Goal: Obtain resource: Download file/media

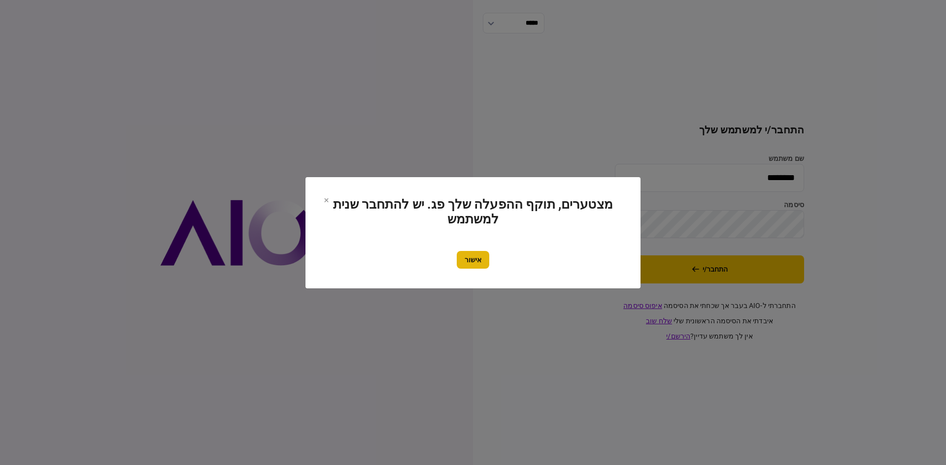
click at [482, 258] on button "אישור" at bounding box center [473, 260] width 33 height 18
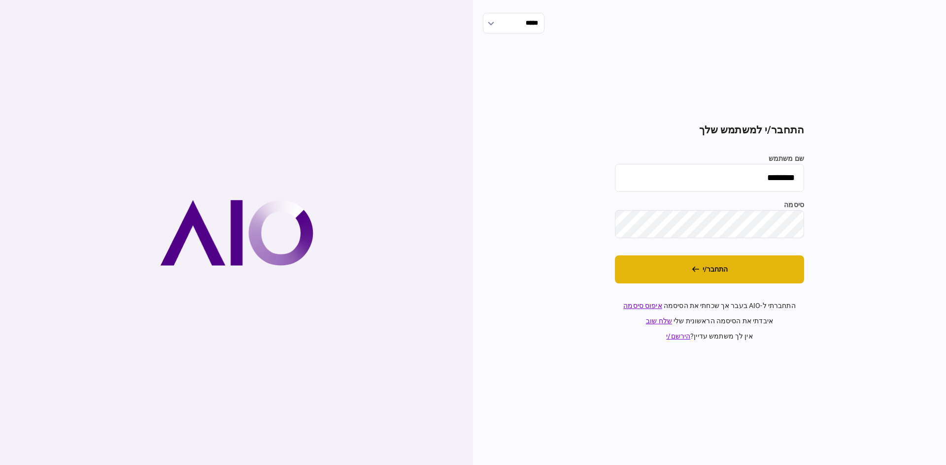
click at [742, 278] on button "התחבר/י" at bounding box center [709, 270] width 189 height 28
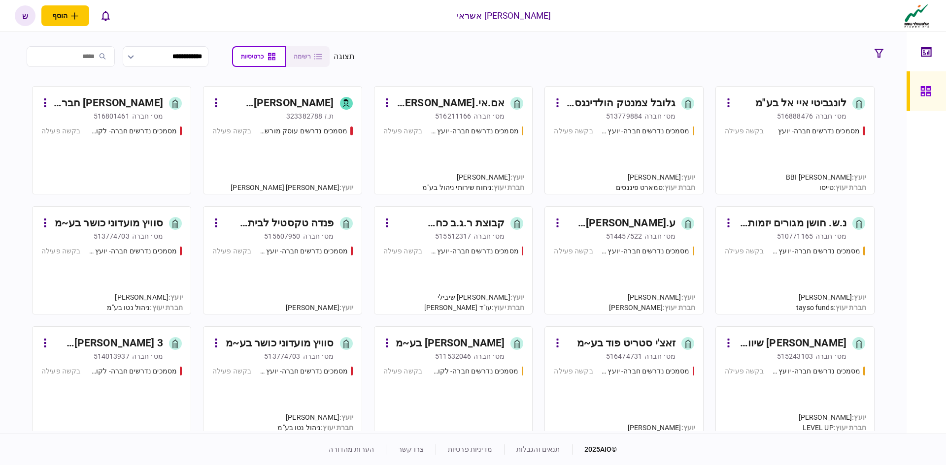
click at [81, 53] on input "search" at bounding box center [71, 56] width 88 height 21
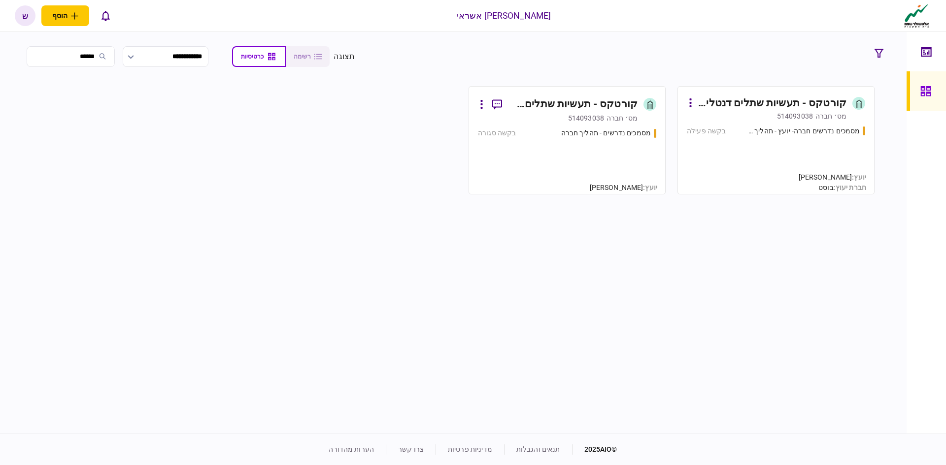
type input "******"
click at [562, 117] on div "[PERSON_NAME]׳ חברה 514093038" at bounding box center [558, 118] width 160 height 10
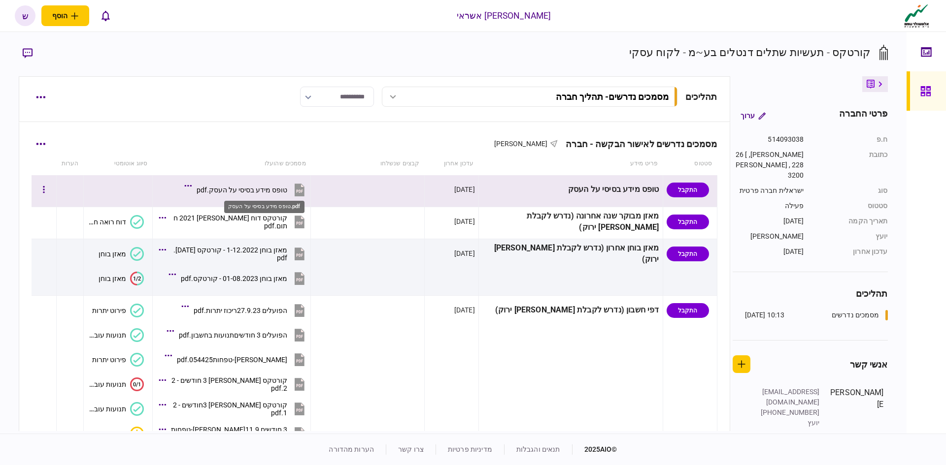
click at [287, 190] on div "טופס מידע בסיסי על העסק.pdf" at bounding box center [241, 190] width 91 height 8
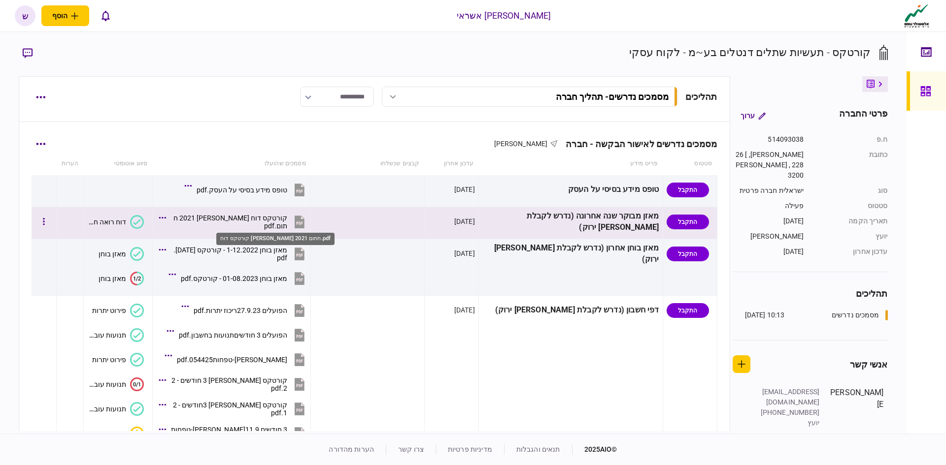
click at [275, 219] on div "קורטקס דוח [PERSON_NAME] 2021 חתום.pdf" at bounding box center [229, 222] width 116 height 16
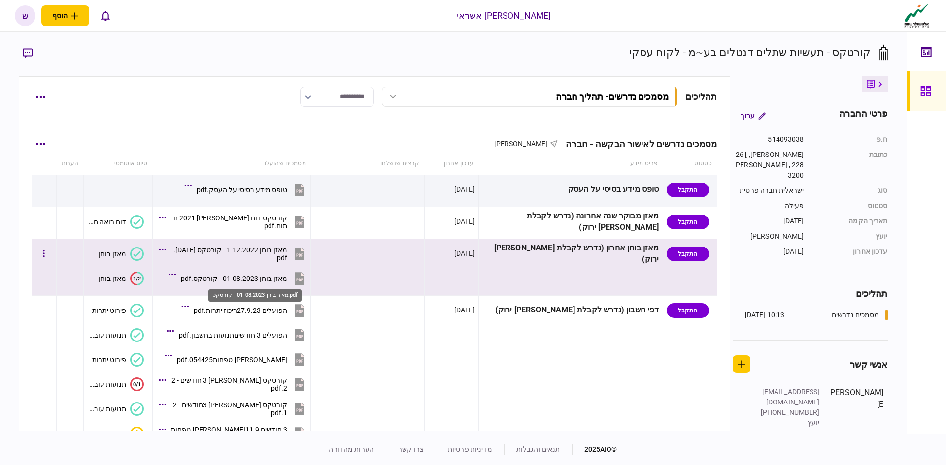
click at [285, 279] on div "מאזן בוחן 01-08.2023 - קורטקס.pdf" at bounding box center [234, 279] width 106 height 8
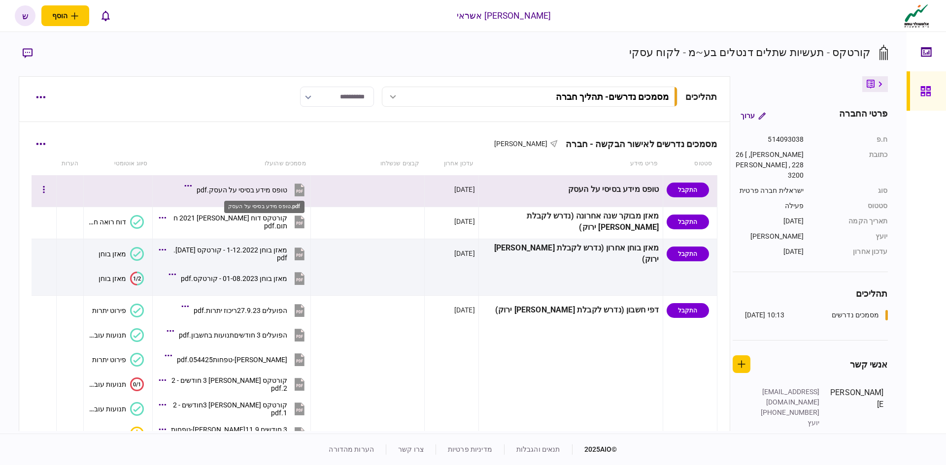
click at [281, 187] on div "טופס מידע בסיסי על העסק.pdf" at bounding box center [241, 190] width 91 height 8
click at [287, 188] on div "טופס מידע בסיסי על העסק.pdf" at bounding box center [241, 190] width 91 height 8
